Goal: Task Accomplishment & Management: Use online tool/utility

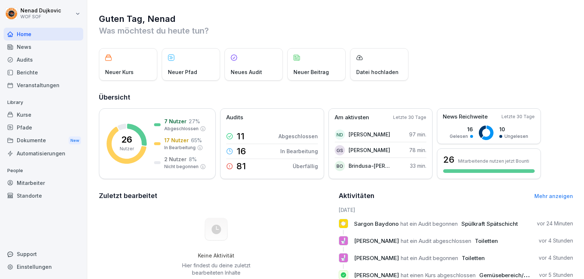
click at [27, 61] on div "Audits" at bounding box center [44, 59] width 80 height 13
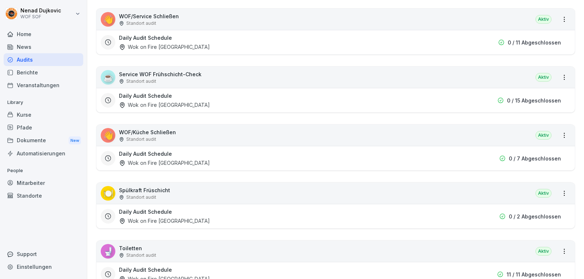
scroll to position [194, 0]
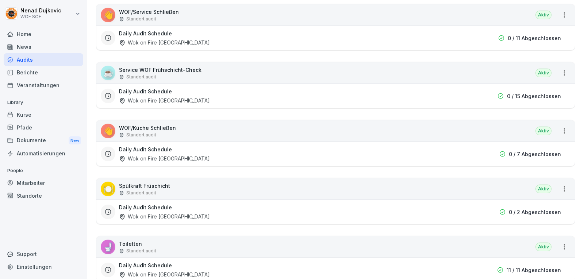
click at [373, 79] on div "☕ Service WOF Frühschicht-Check Standort audit Aktiv" at bounding box center [335, 72] width 478 height 21
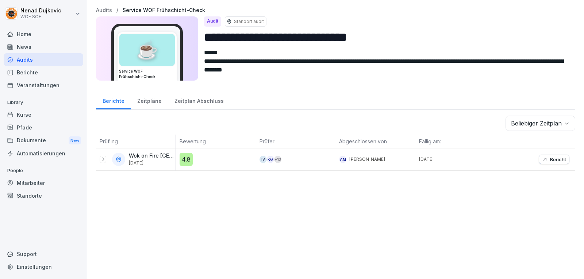
click at [101, 156] on div at bounding box center [103, 159] width 7 height 7
click at [101, 157] on icon at bounding box center [103, 159] width 6 height 6
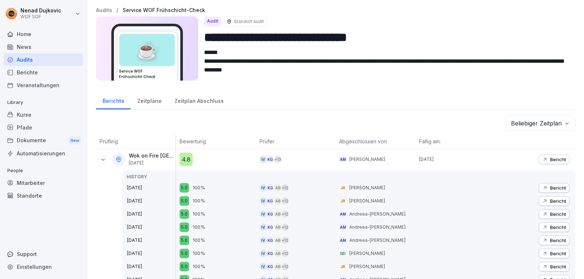
click at [22, 179] on div "Mitarbeiter" at bounding box center [44, 183] width 80 height 13
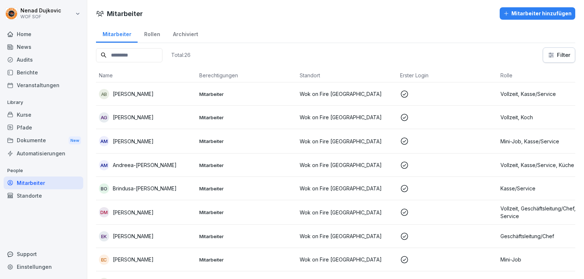
click at [155, 51] on input at bounding box center [129, 55] width 66 height 14
type input "***"
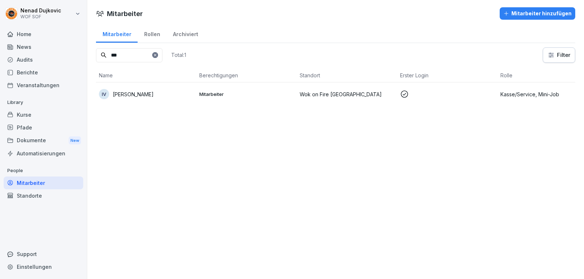
click at [391, 101] on td "Wok on Fire [GEOGRAPHIC_DATA]" at bounding box center [347, 93] width 100 height 23
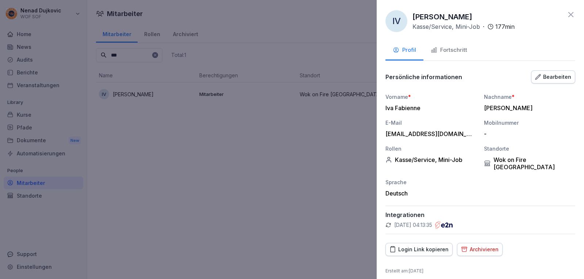
click at [443, 44] on button "Fortschritt" at bounding box center [448, 51] width 51 height 20
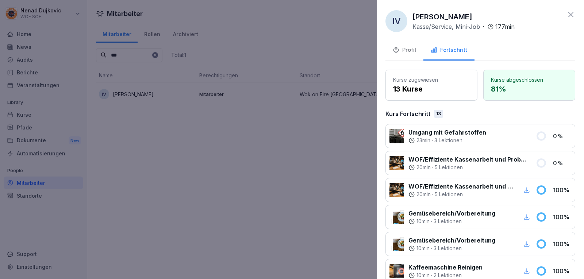
click at [284, 169] on div at bounding box center [292, 139] width 584 height 279
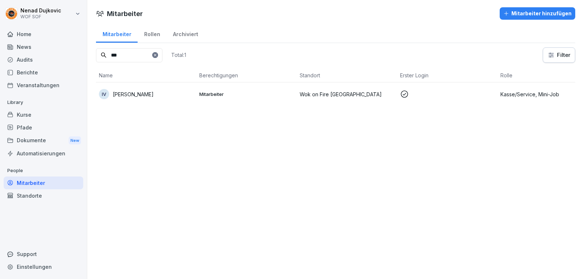
click at [20, 50] on div "News" at bounding box center [44, 46] width 80 height 13
click at [20, 54] on div "Home News Audits Berichte Veranstaltungen" at bounding box center [44, 60] width 80 height 64
click at [20, 54] on div "Audits" at bounding box center [44, 59] width 80 height 13
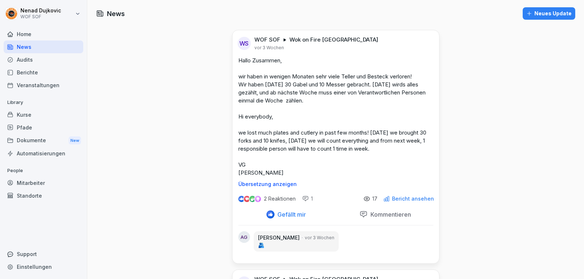
click at [20, 54] on div "Audits" at bounding box center [44, 59] width 80 height 13
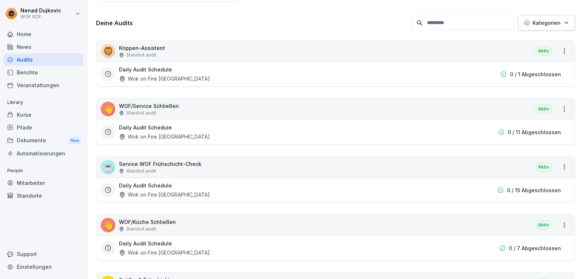
scroll to position [111, 0]
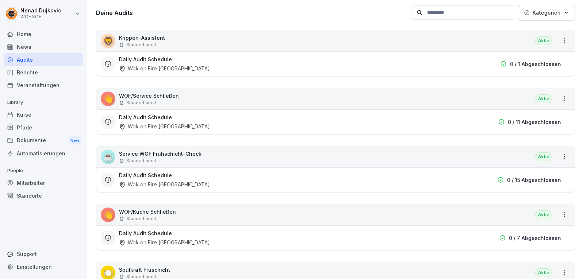
click at [280, 162] on div "☕ Service WOF Frühschicht-Check Standort audit Aktiv" at bounding box center [335, 156] width 478 height 21
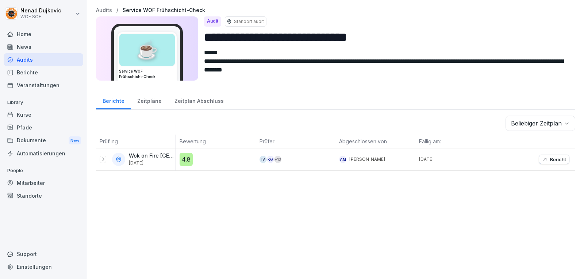
click at [102, 161] on icon at bounding box center [103, 159] width 6 height 6
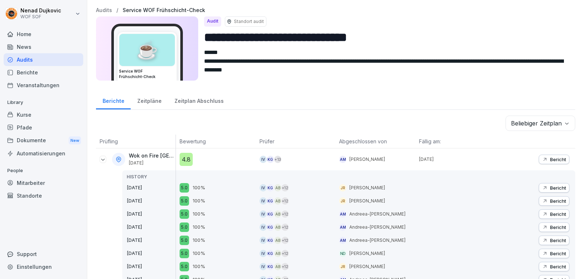
click at [550, 189] on p "Bericht" at bounding box center [558, 188] width 16 height 6
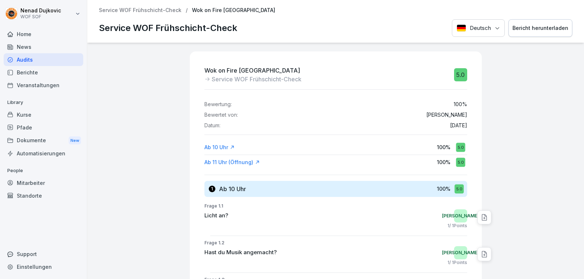
click at [32, 58] on div "Audits" at bounding box center [44, 59] width 80 height 13
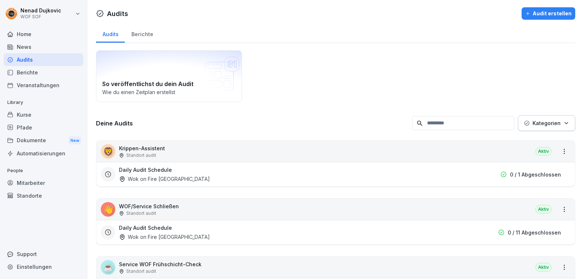
click at [264, 266] on div "☕ Service WOF Frühschicht-Check Standort audit Aktiv" at bounding box center [335, 267] width 478 height 21
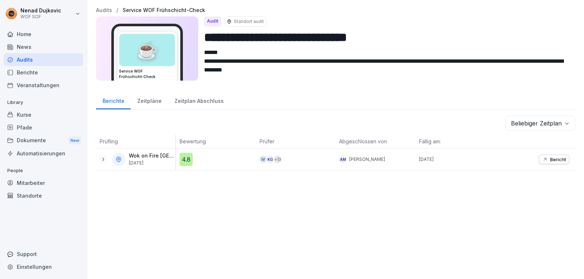
click at [100, 161] on icon at bounding box center [103, 159] width 6 height 6
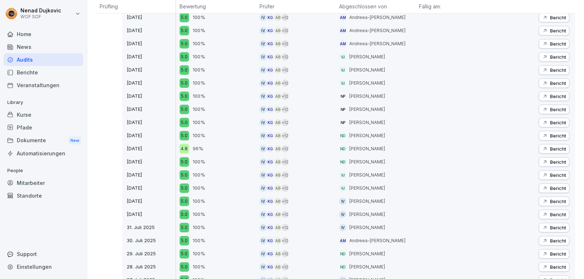
scroll to position [277, 0]
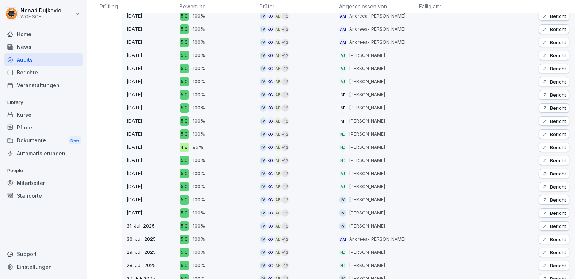
click at [538, 199] on button "Bericht" at bounding box center [553, 199] width 31 height 9
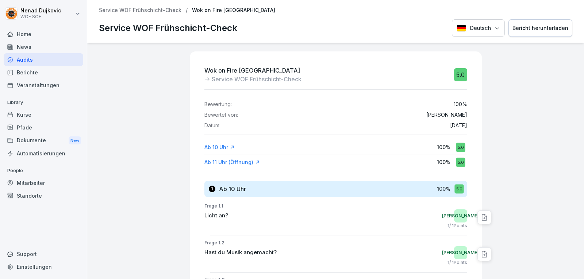
click at [27, 61] on div "Audits" at bounding box center [44, 59] width 80 height 13
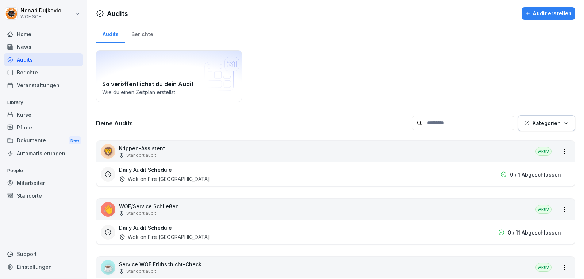
click at [205, 267] on div "☕ Service WOF Frühschicht-Check Standort audit Aktiv" at bounding box center [335, 267] width 478 height 21
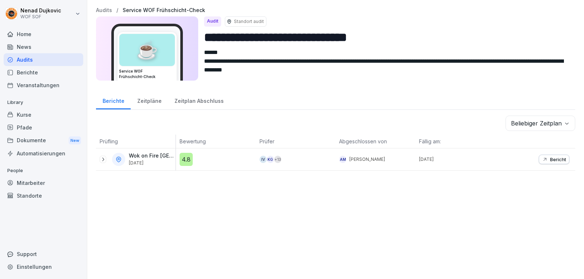
click at [550, 161] on p "Bericht" at bounding box center [558, 159] width 16 height 6
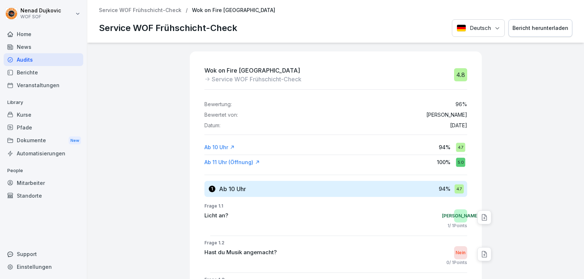
click at [99, 107] on div "Wok on Fire Ludwigsburg Service WOF Frühschicht-Check 4.8 Bewertung: 96 % Bewer…" at bounding box center [335, 161] width 496 height 236
click at [23, 66] on div "Berichte" at bounding box center [44, 72] width 80 height 13
click at [18, 59] on div "Audits" at bounding box center [44, 59] width 80 height 13
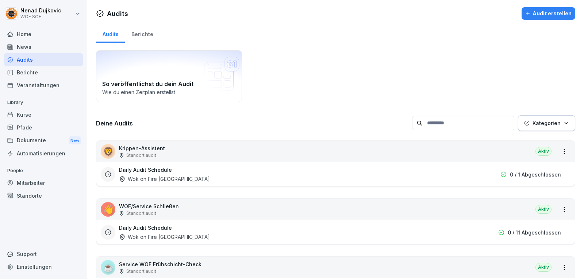
click at [43, 198] on div "Standorte" at bounding box center [44, 195] width 80 height 13
click at [57, 178] on div "Mitarbeiter" at bounding box center [44, 183] width 80 height 13
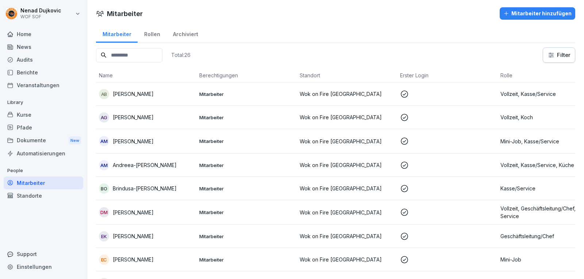
click at [241, 55] on div "Total: 26 Filter" at bounding box center [335, 54] width 479 height 15
click at [44, 58] on div "Audits" at bounding box center [44, 59] width 80 height 13
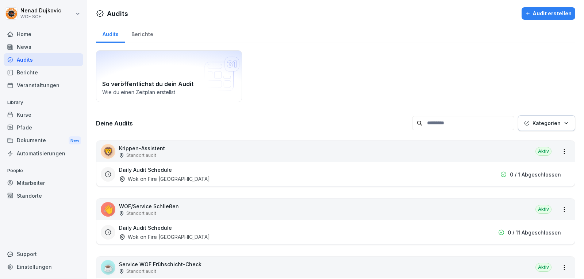
click at [22, 33] on div "Home" at bounding box center [44, 34] width 80 height 13
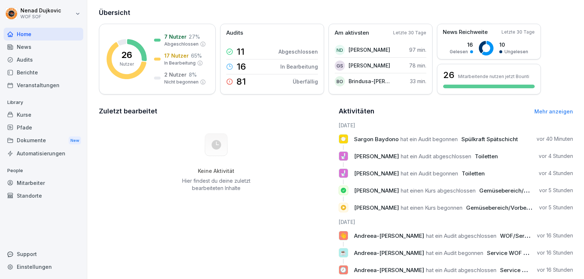
scroll to position [84, 0]
click at [11, 54] on div "Audits" at bounding box center [44, 59] width 80 height 13
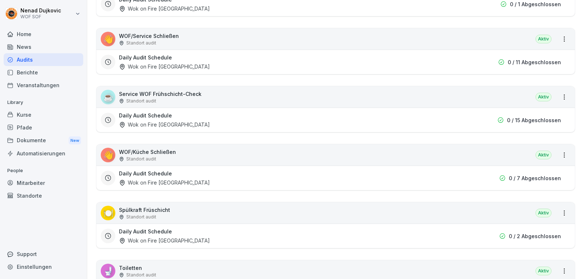
scroll to position [171, 0]
click at [201, 270] on div "🚽 Toiletten Standort audit Aktiv" at bounding box center [335, 269] width 478 height 21
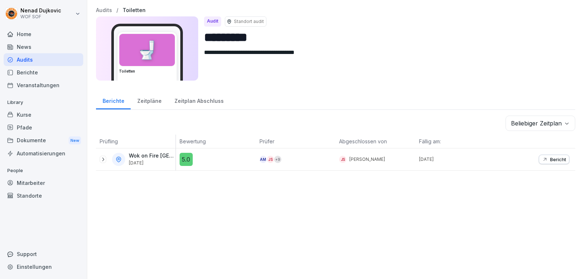
click at [543, 156] on div "Bericht" at bounding box center [554, 159] width 24 height 6
